Goal: Information Seeking & Learning: Compare options

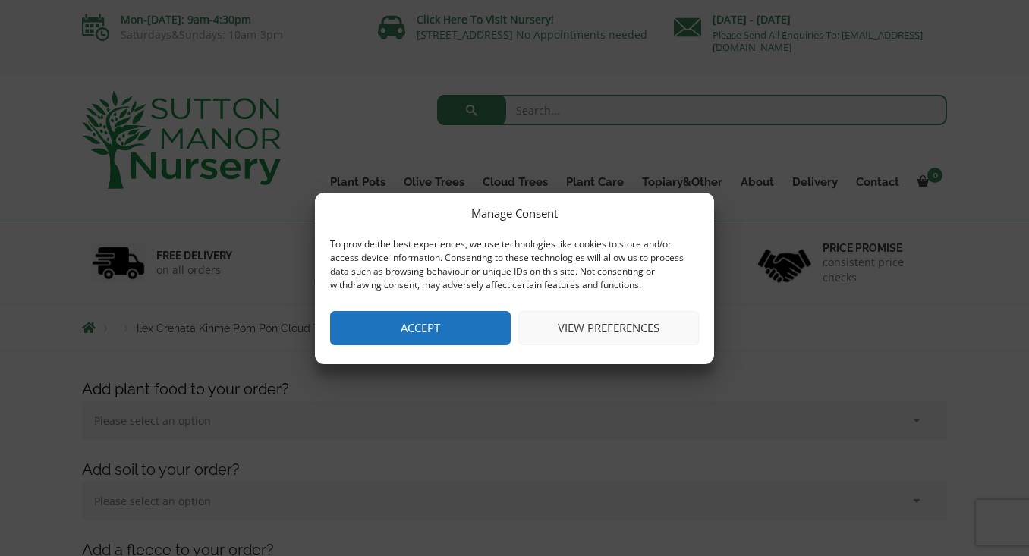
click at [443, 337] on button "Accept" at bounding box center [420, 328] width 181 height 34
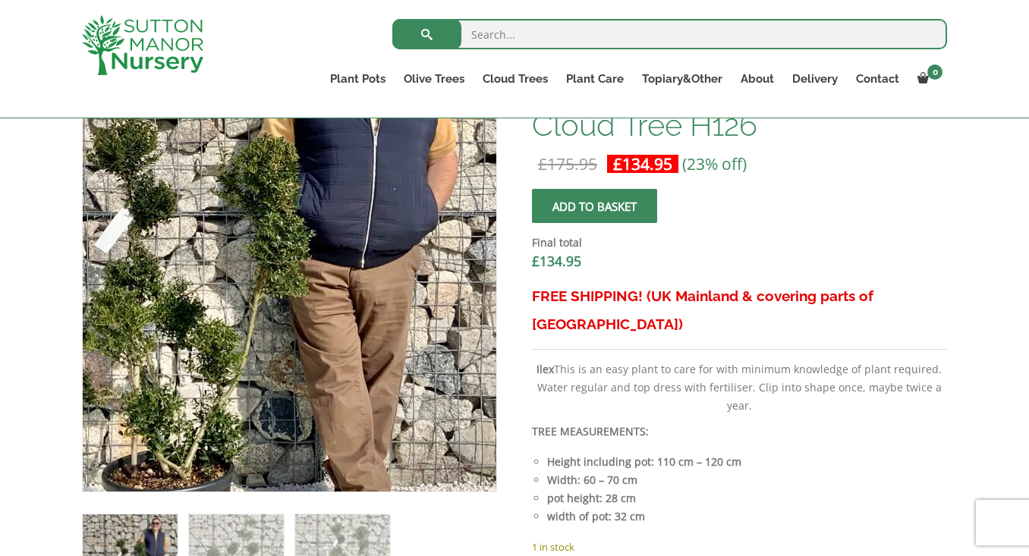
scroll to position [518, 0]
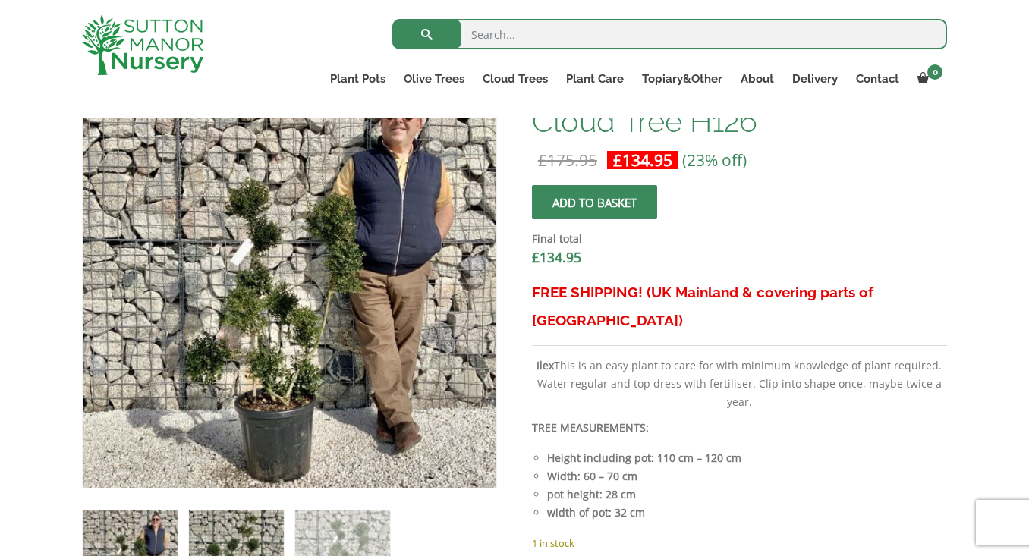
click at [220, 526] on img at bounding box center [236, 558] width 95 height 95
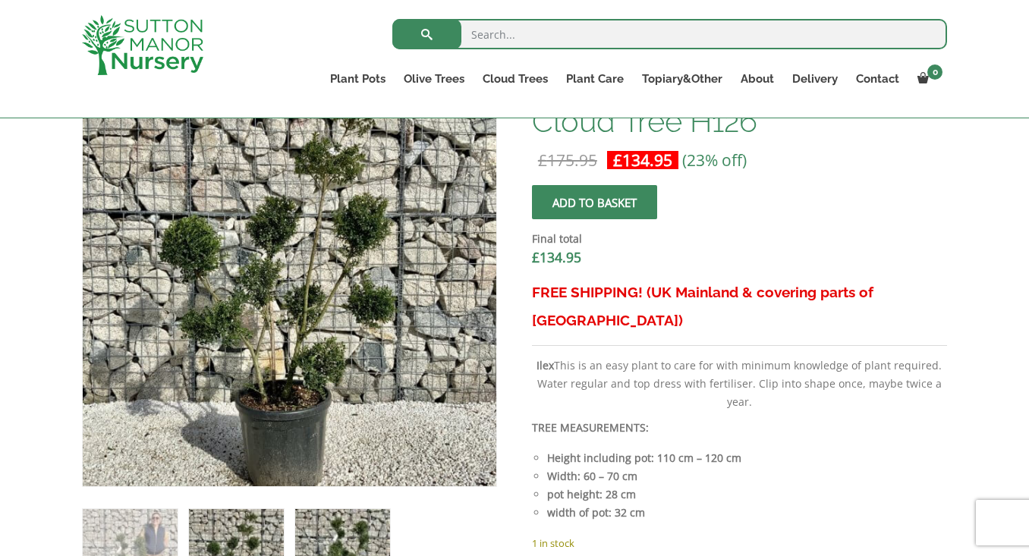
click at [344, 537] on img at bounding box center [342, 556] width 95 height 95
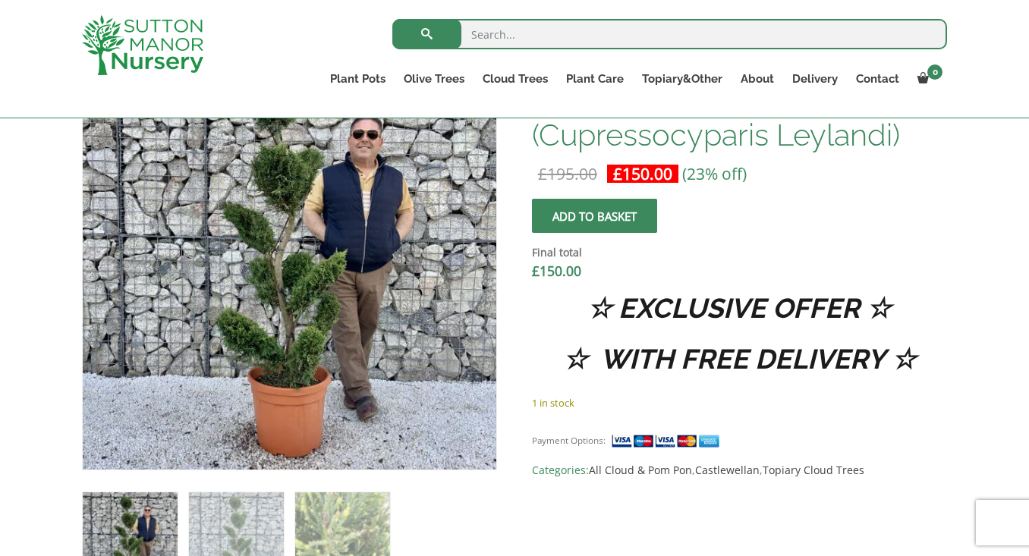
scroll to position [533, 0]
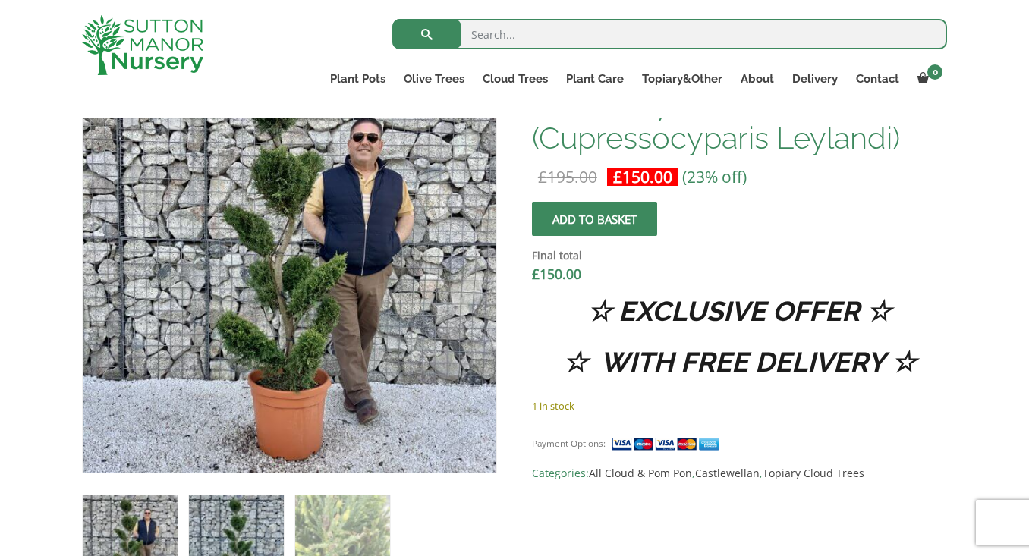
click at [213, 534] on img at bounding box center [236, 542] width 95 height 95
